Goal: Navigation & Orientation: Find specific page/section

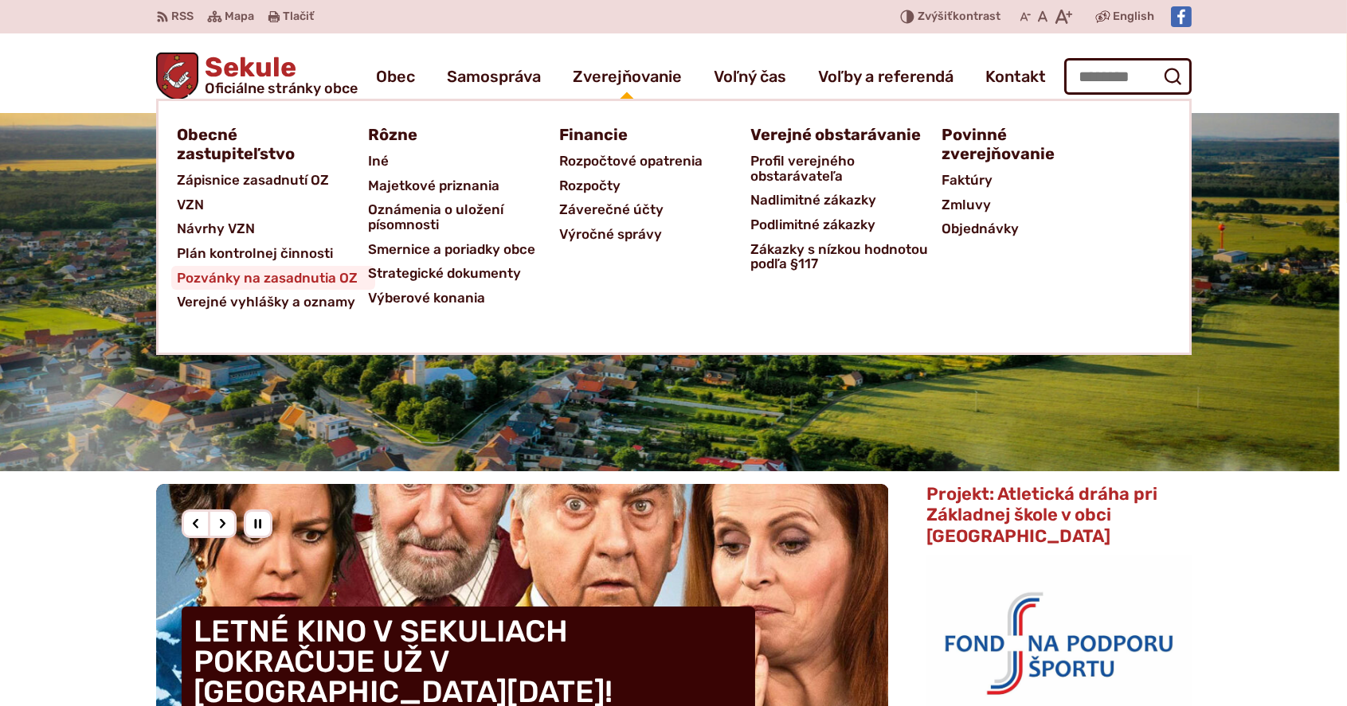
click at [288, 272] on span "Pozvánky na zasadnutia OZ" at bounding box center [268, 278] width 181 height 25
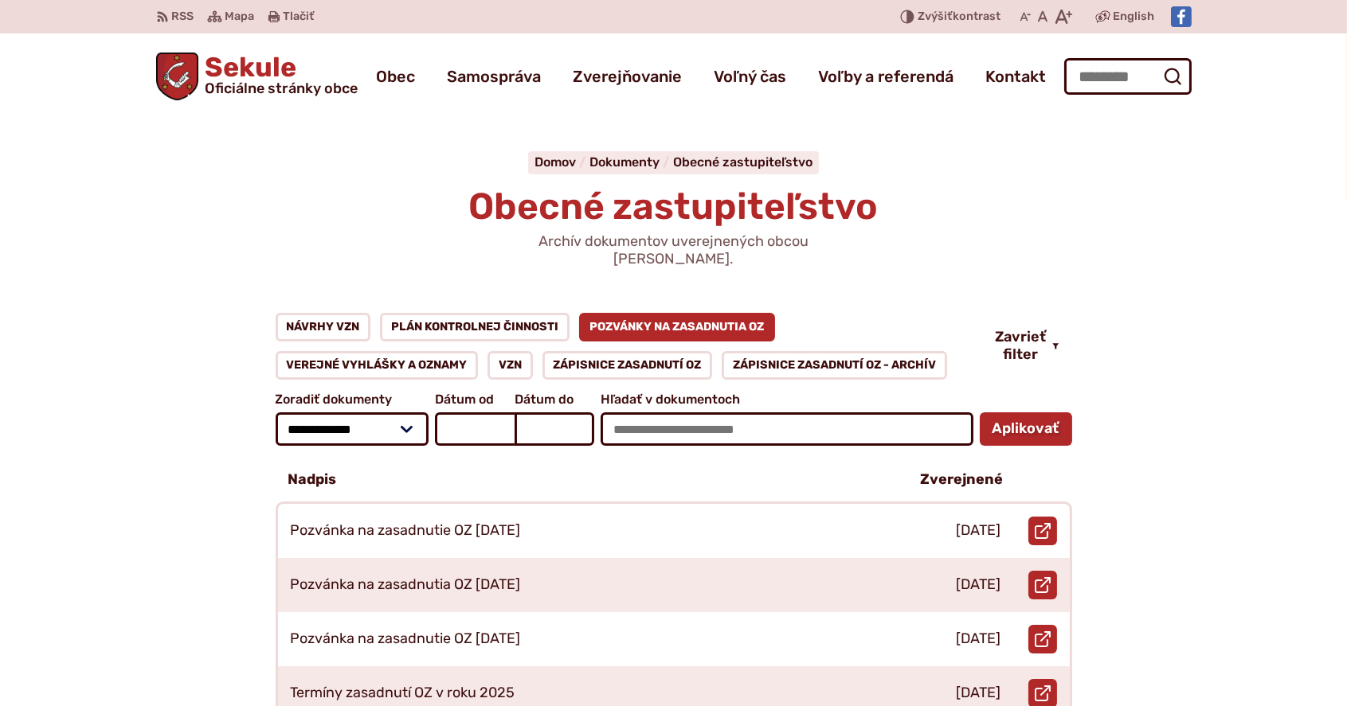
click at [258, 62] on span "Sekule Oficiálne stránky obce" at bounding box center [277, 74] width 159 height 41
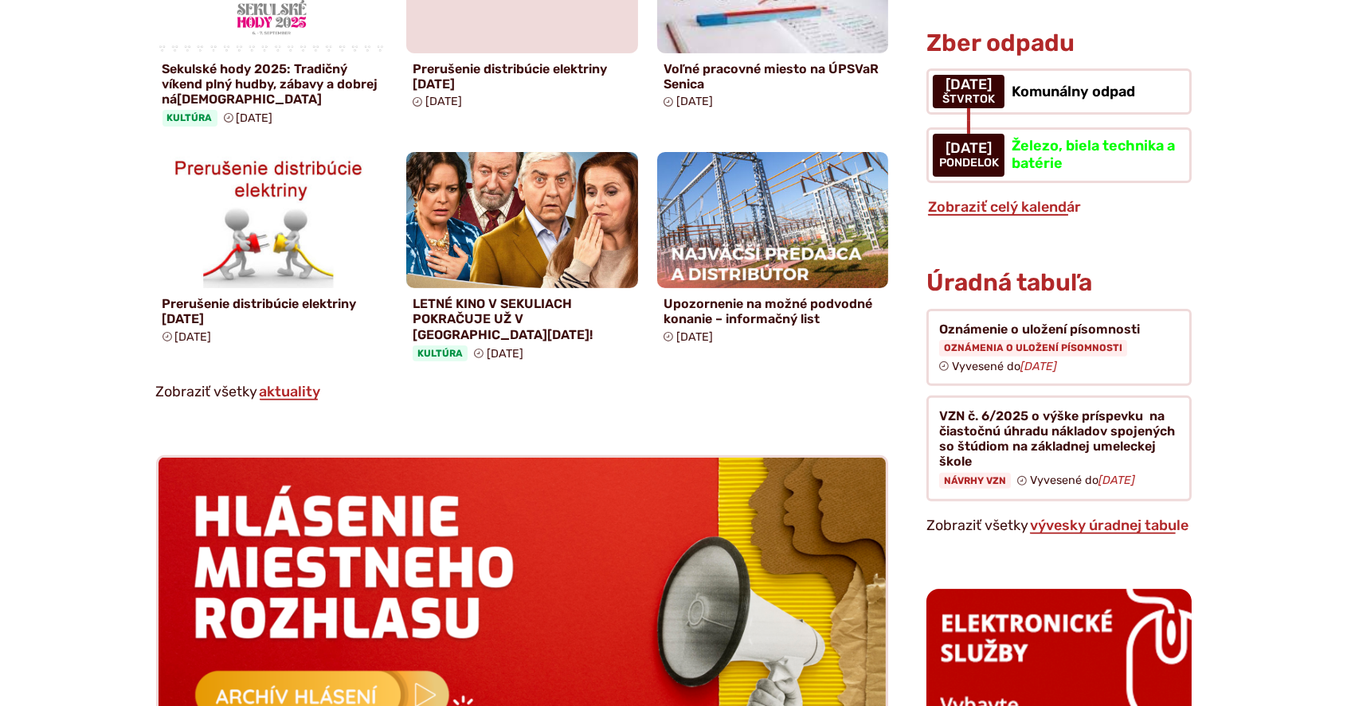
scroll to position [1168, 0]
